Goal: Transaction & Acquisition: Book appointment/travel/reservation

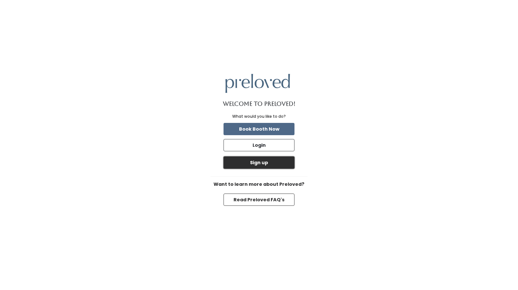
click at [262, 163] on button "Sign up" at bounding box center [259, 162] width 71 height 12
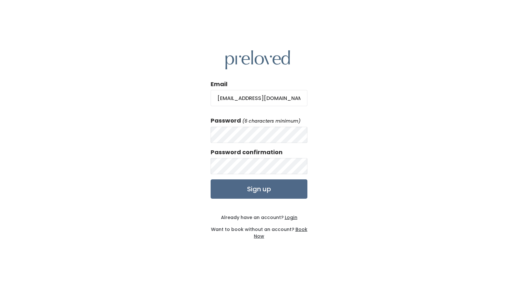
type input "AlexisHeath22@gmail.com"
click at [201, 122] on div "Email AlexisHeath22@gmail.com Password (6 characters minimum) Password confirma…" at bounding box center [259, 145] width 518 height 290
click at [248, 175] on form "Email AlexisHeath22@gmail.com Password (6 characters minimum) Password confirma…" at bounding box center [259, 139] width 97 height 119
click at [211, 179] on input "Sign up" at bounding box center [259, 188] width 97 height 19
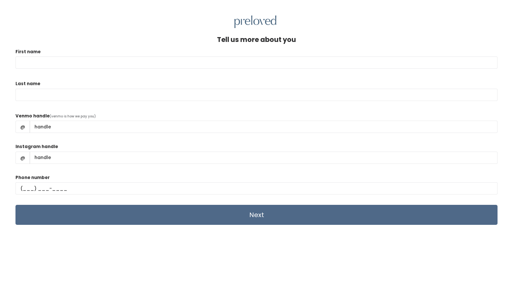
click at [91, 61] on input "First name" at bounding box center [256, 62] width 482 height 12
type input "Alexis"
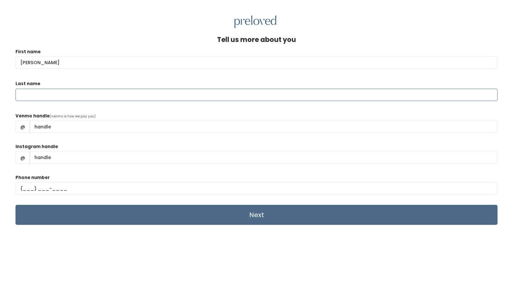
click at [61, 95] on input "Last name" at bounding box center [256, 95] width 482 height 12
type input "Heath"
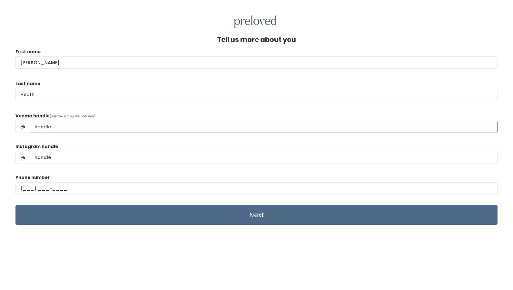
click at [48, 126] on input "Venmo handle" at bounding box center [264, 127] width 468 height 12
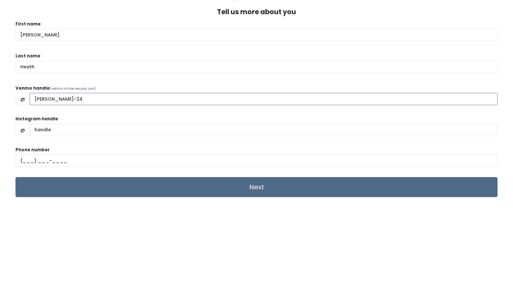
type input "Alexis-Heath-24"
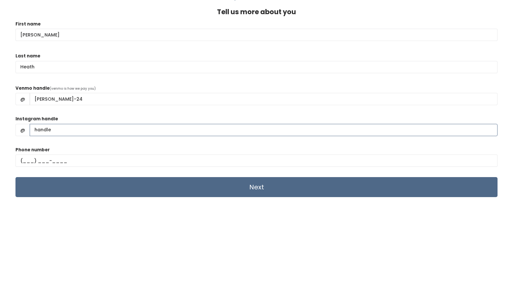
click at [57, 130] on input "Instagram handle" at bounding box center [264, 130] width 468 height 12
click at [65, 153] on div "Phone number" at bounding box center [256, 159] width 482 height 26
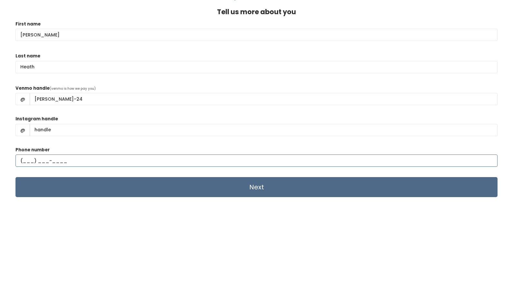
click at [56, 164] on input "text" at bounding box center [256, 161] width 482 height 12
type input "(801) 870-6436"
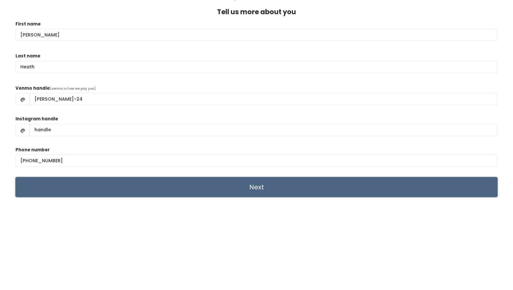
click at [172, 187] on input "Next" at bounding box center [256, 187] width 482 height 20
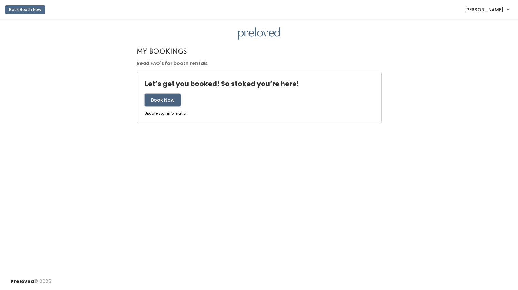
click at [162, 100] on button "Book Now" at bounding box center [163, 100] width 36 height 12
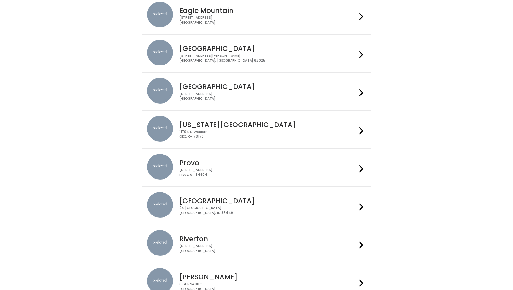
scroll to position [69, 0]
click at [219, 173] on div "230 W Cougar Blvd Provo, UT 84604" at bounding box center [267, 171] width 177 height 9
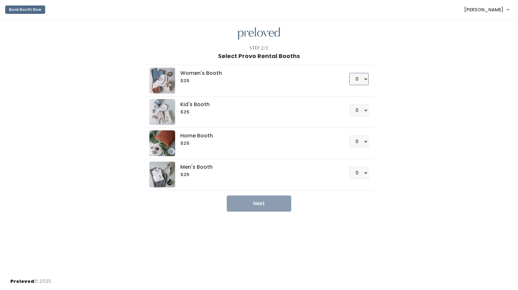
click at [366, 79] on select "0 1 2 3 4" at bounding box center [358, 79] width 19 height 12
click at [267, 80] on h6 "$25" at bounding box center [256, 80] width 153 height 5
click at [166, 81] on img at bounding box center [162, 81] width 26 height 26
click at [364, 79] on select "0 1 2 3 4" at bounding box center [358, 79] width 19 height 12
select select "1"
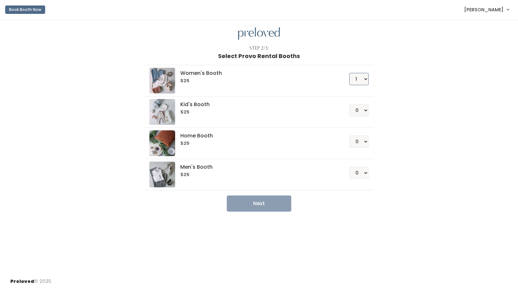
click at [349, 73] on select "0 1 2 3 4" at bounding box center [358, 79] width 19 height 12
click at [260, 213] on div "Step 2/3: Select Provo Rental Booths Women's Booth $25 0 1 2 3 4 Kid's Booth $2…" at bounding box center [259, 146] width 518 height 253
click at [258, 203] on button "Next" at bounding box center [259, 204] width 65 height 16
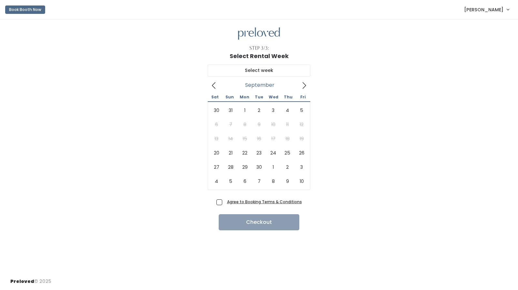
click at [302, 90] on span at bounding box center [304, 85] width 12 height 10
click at [306, 88] on icon at bounding box center [304, 85] width 7 height 7
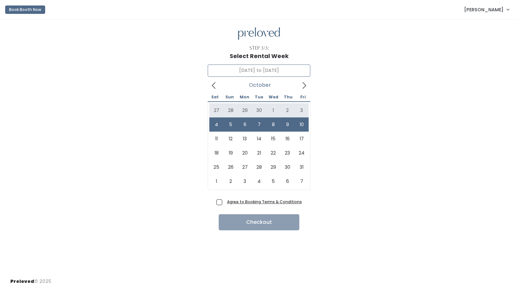
click at [215, 85] on icon at bounding box center [213, 85] width 7 height 7
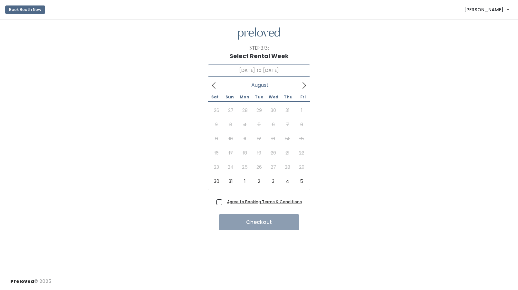
click at [215, 85] on icon at bounding box center [213, 85] width 7 height 7
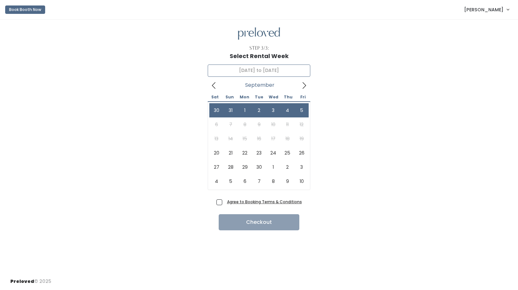
click at [303, 88] on icon at bounding box center [305, 85] width 4 height 6
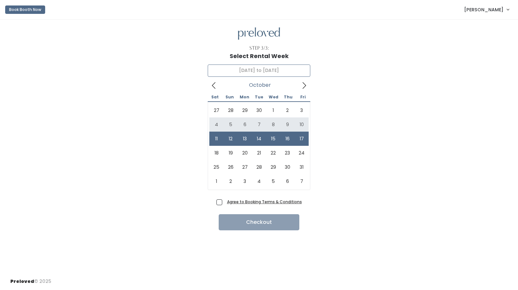
type input "October 4 to October 10"
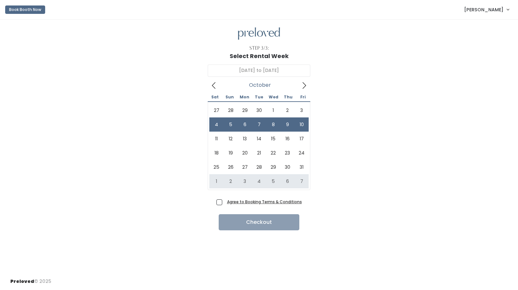
click at [217, 206] on div "Agree to Booking Terms & Conditions" at bounding box center [260, 203] width 86 height 11
click at [225, 202] on span "Agree to Booking Terms & Conditions" at bounding box center [263, 201] width 77 height 6
click at [225, 202] on input "Agree to Booking Terms & Conditions" at bounding box center [227, 200] width 4 height 4
checkbox input "true"
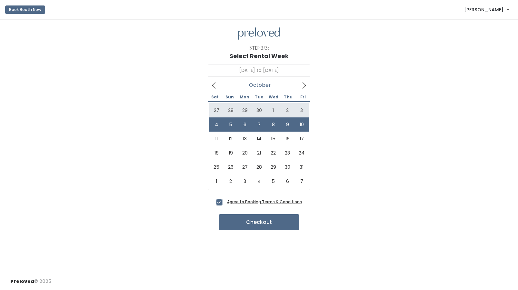
click at [215, 84] on icon at bounding box center [213, 85] width 7 height 7
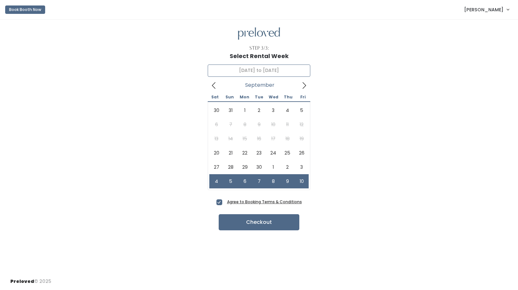
click at [212, 85] on icon at bounding box center [213, 85] width 7 height 7
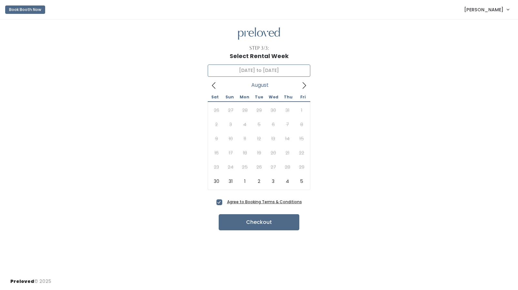
click at [212, 85] on icon at bounding box center [213, 85] width 7 height 7
click at [218, 85] on span at bounding box center [214, 85] width 12 height 10
click at [302, 86] on icon at bounding box center [304, 85] width 7 height 7
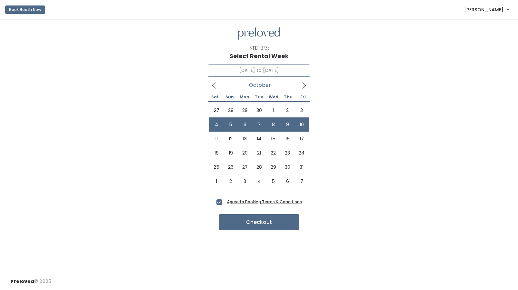
click at [302, 83] on icon at bounding box center [304, 85] width 7 height 7
click at [212, 83] on icon at bounding box center [213, 85] width 7 height 7
click at [215, 83] on icon at bounding box center [213, 85] width 7 height 7
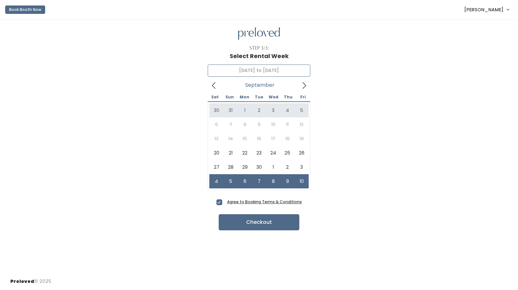
click at [304, 87] on icon at bounding box center [304, 85] width 7 height 7
click at [211, 87] on icon at bounding box center [213, 85] width 7 height 7
click at [217, 88] on icon at bounding box center [213, 85] width 7 height 7
click at [305, 86] on icon at bounding box center [304, 85] width 7 height 7
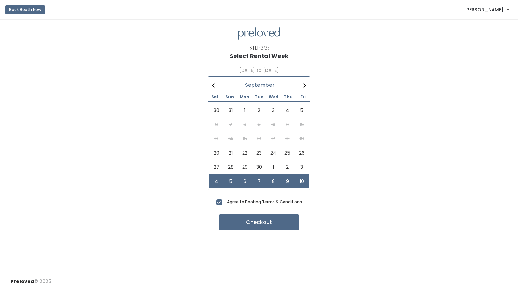
click at [305, 86] on icon at bounding box center [304, 85] width 7 height 7
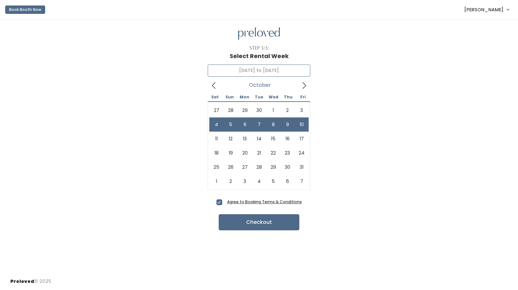
click at [213, 87] on icon at bounding box center [213, 85] width 7 height 7
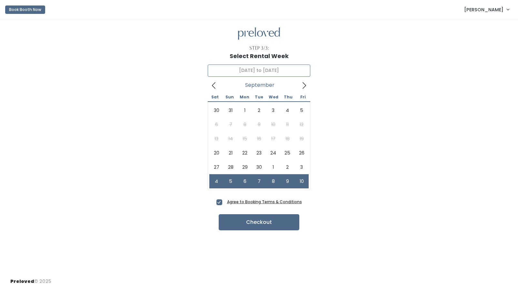
click at [212, 90] on span at bounding box center [214, 85] width 12 height 10
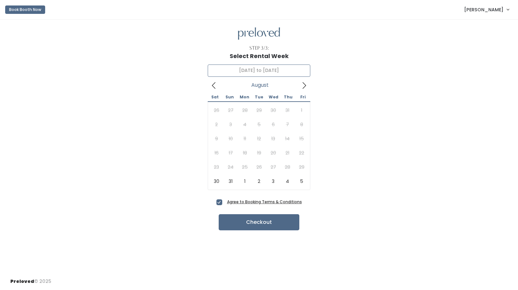
click at [213, 85] on icon at bounding box center [213, 85] width 7 height 7
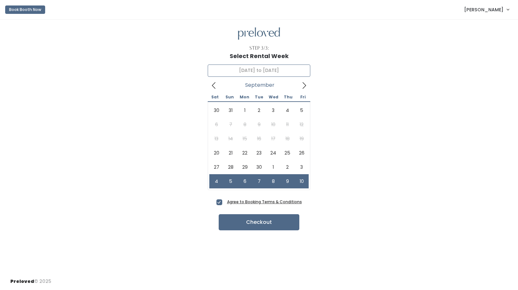
click at [304, 89] on icon at bounding box center [304, 85] width 7 height 7
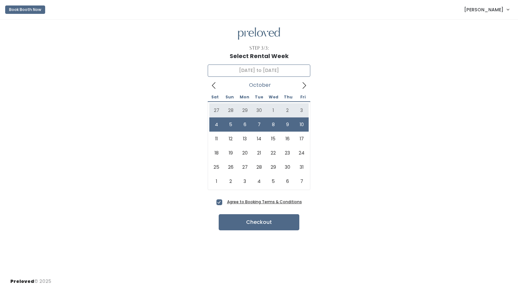
click at [214, 83] on icon at bounding box center [214, 85] width 4 height 6
click at [211, 85] on icon at bounding box center [213, 85] width 7 height 7
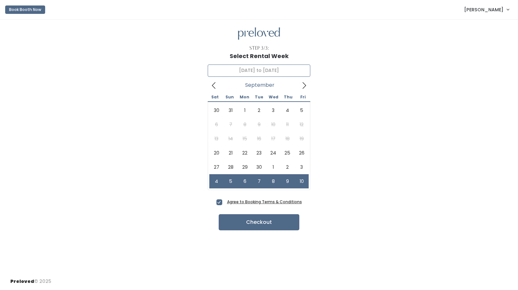
type input "October 4 to October 10"
click at [211, 85] on icon at bounding box center [213, 85] width 7 height 7
click at [303, 83] on icon at bounding box center [304, 85] width 7 height 7
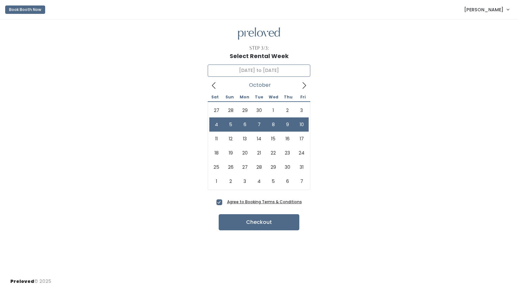
click at [212, 86] on icon at bounding box center [214, 85] width 4 height 6
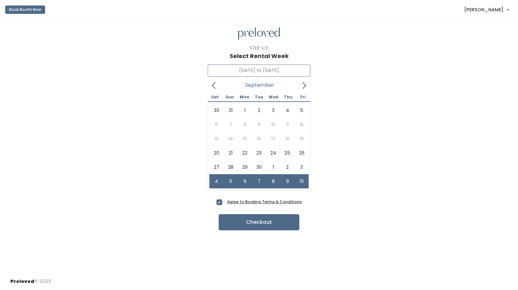
click at [304, 88] on icon at bounding box center [304, 85] width 7 height 7
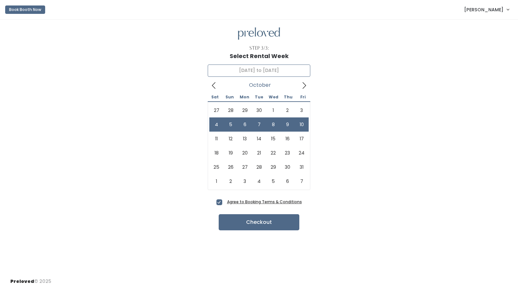
click at [304, 88] on icon at bounding box center [304, 85] width 7 height 7
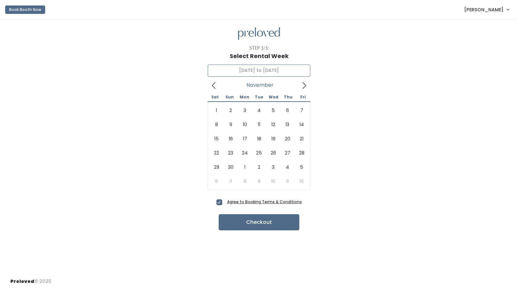
click at [214, 84] on icon at bounding box center [214, 85] width 4 height 6
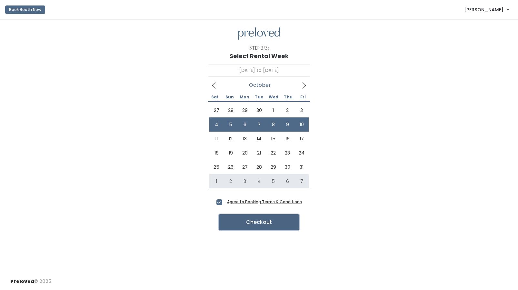
click at [267, 223] on button "Checkout" at bounding box center [259, 222] width 81 height 16
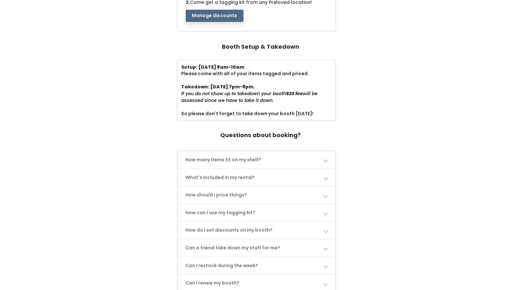
scroll to position [175, 0]
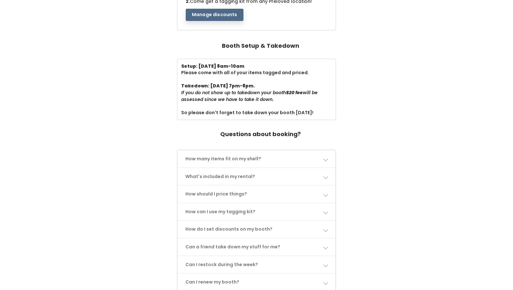
click at [262, 157] on link "How many items fit on my shelf?" at bounding box center [257, 158] width 158 height 17
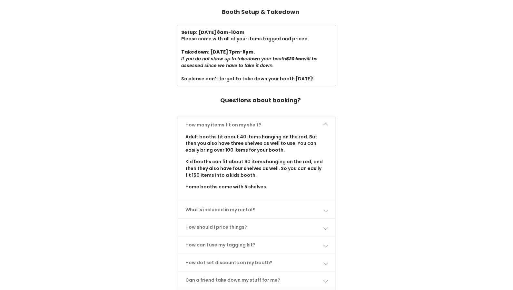
scroll to position [243, 0]
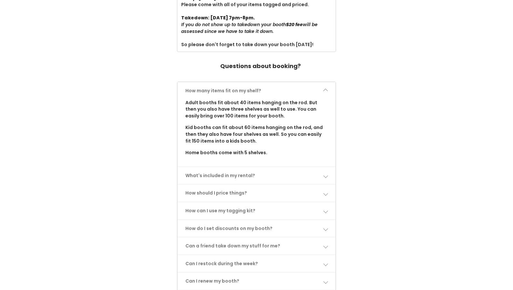
click at [244, 177] on link "What's included in my rental?" at bounding box center [257, 175] width 158 height 17
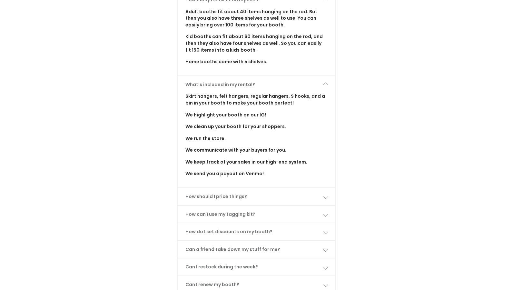
scroll to position [334, 0]
click at [232, 196] on link "How should I price things?" at bounding box center [257, 196] width 158 height 17
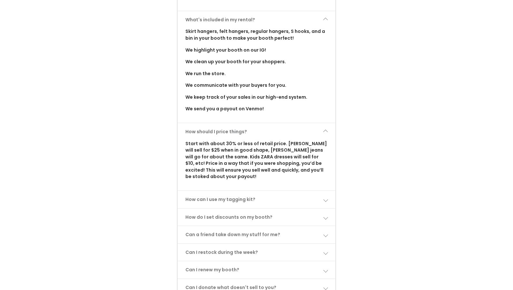
scroll to position [410, 0]
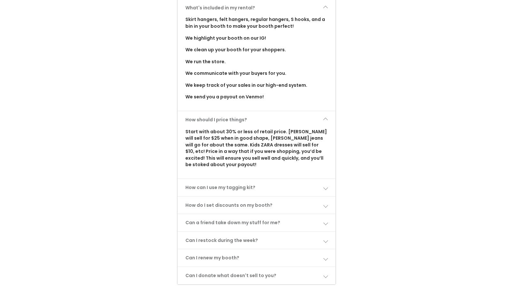
click at [240, 188] on link "How can I use my tagging kit?" at bounding box center [257, 187] width 158 height 17
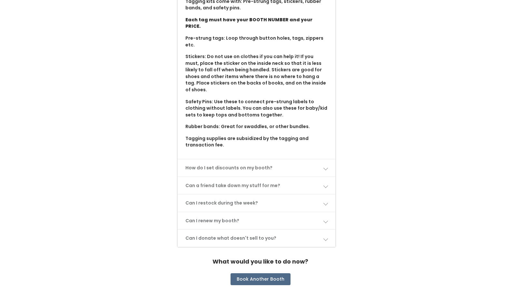
scroll to position [610, 0]
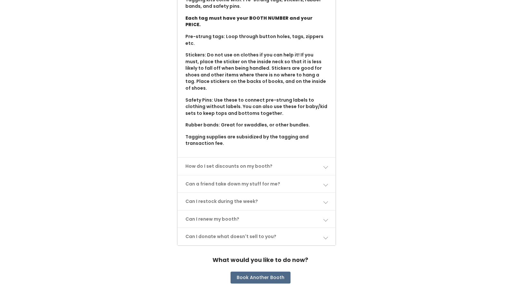
click at [249, 193] on link "Can I restock during the week?" at bounding box center [257, 201] width 158 height 17
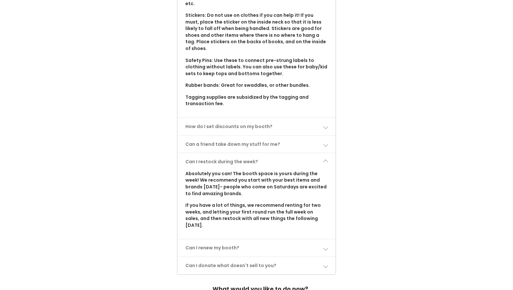
scroll to position [651, 0]
click at [221, 239] on link "Can I renew my booth?" at bounding box center [257, 247] width 158 height 17
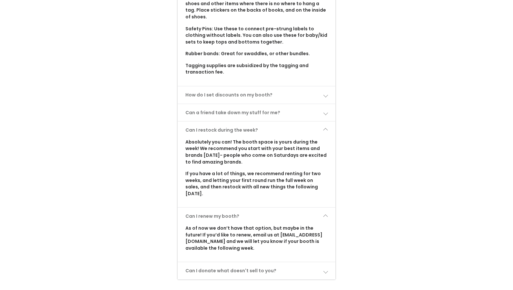
scroll to position [682, 0]
click at [246, 262] on link "Can I donate what doesn't sell to you?" at bounding box center [257, 270] width 158 height 17
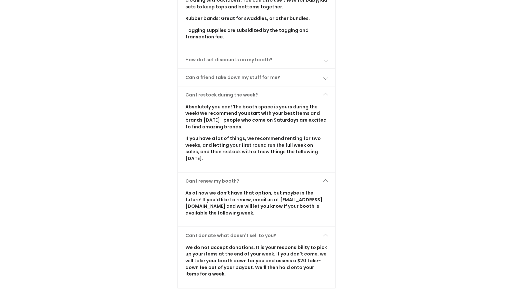
scroll to position [722, 0]
